Goal: Information Seeking & Learning: Check status

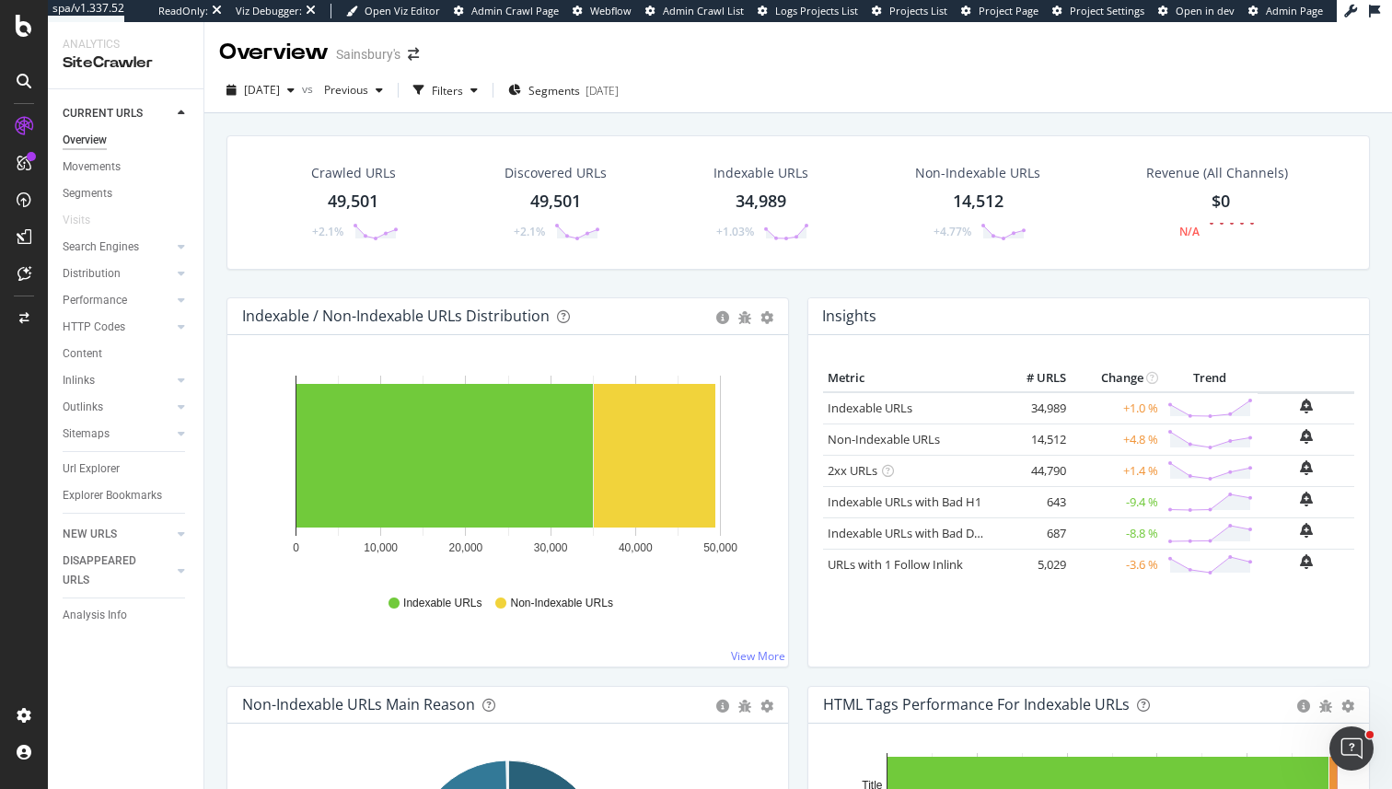
scroll to position [149, 0]
